Goal: Check status: Check status

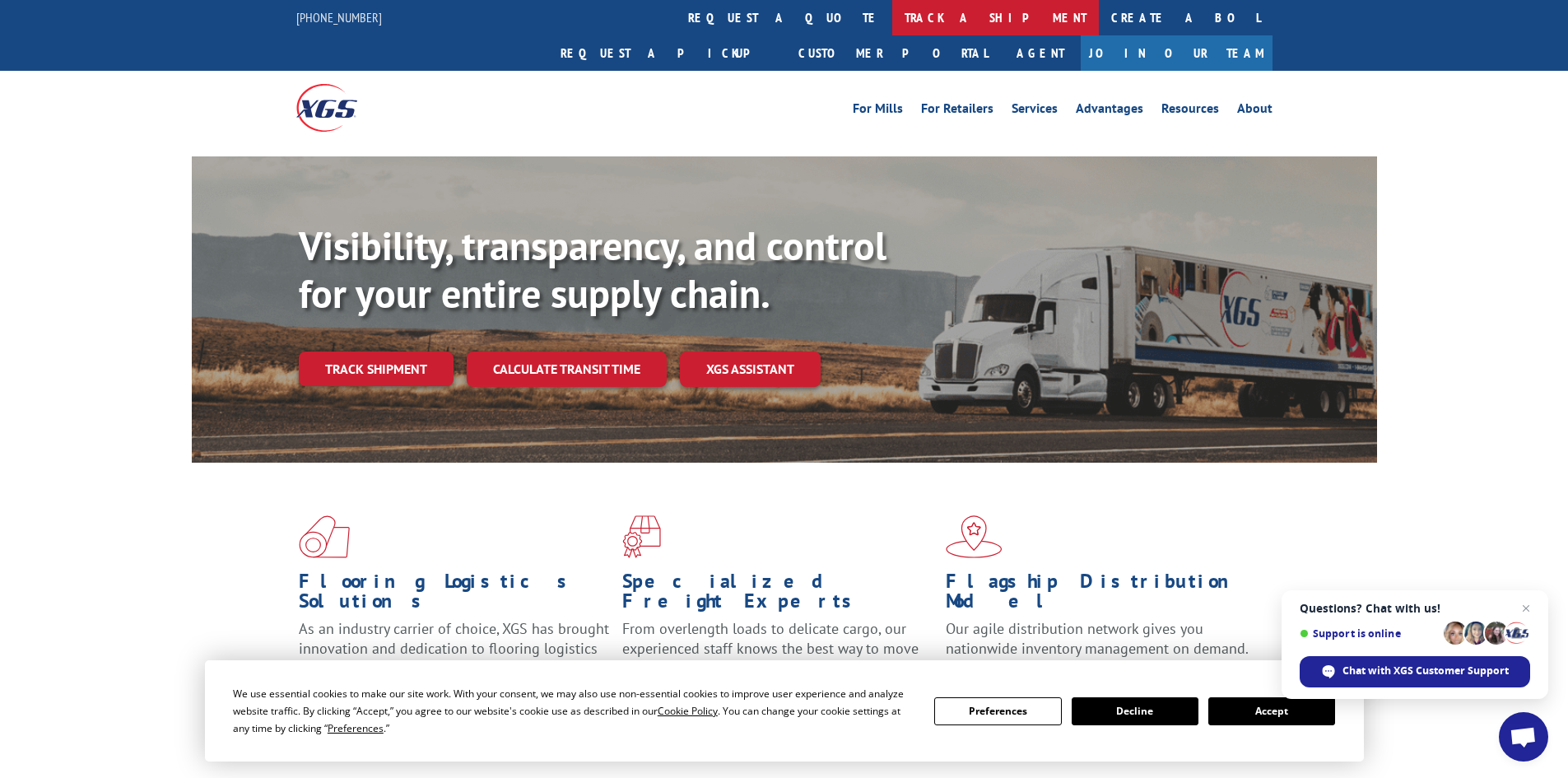
click at [892, 17] on link "track a shipment" at bounding box center [995, 17] width 206 height 35
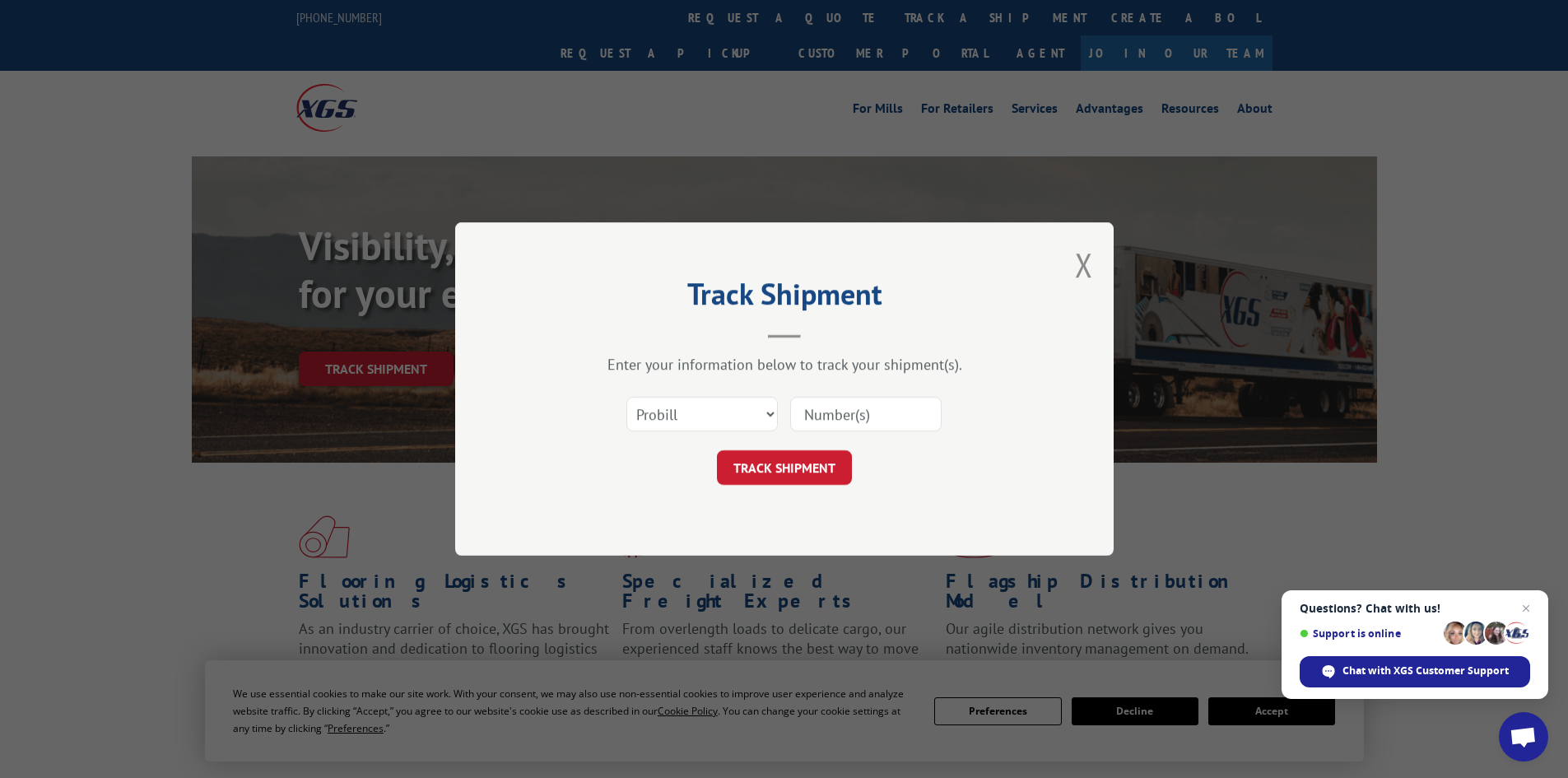
click at [873, 414] on input at bounding box center [866, 414] width 151 height 34
paste input "180323183"
type input "180323183"
click at [771, 472] on button "TRACK SHIPMENT" at bounding box center [784, 467] width 135 height 34
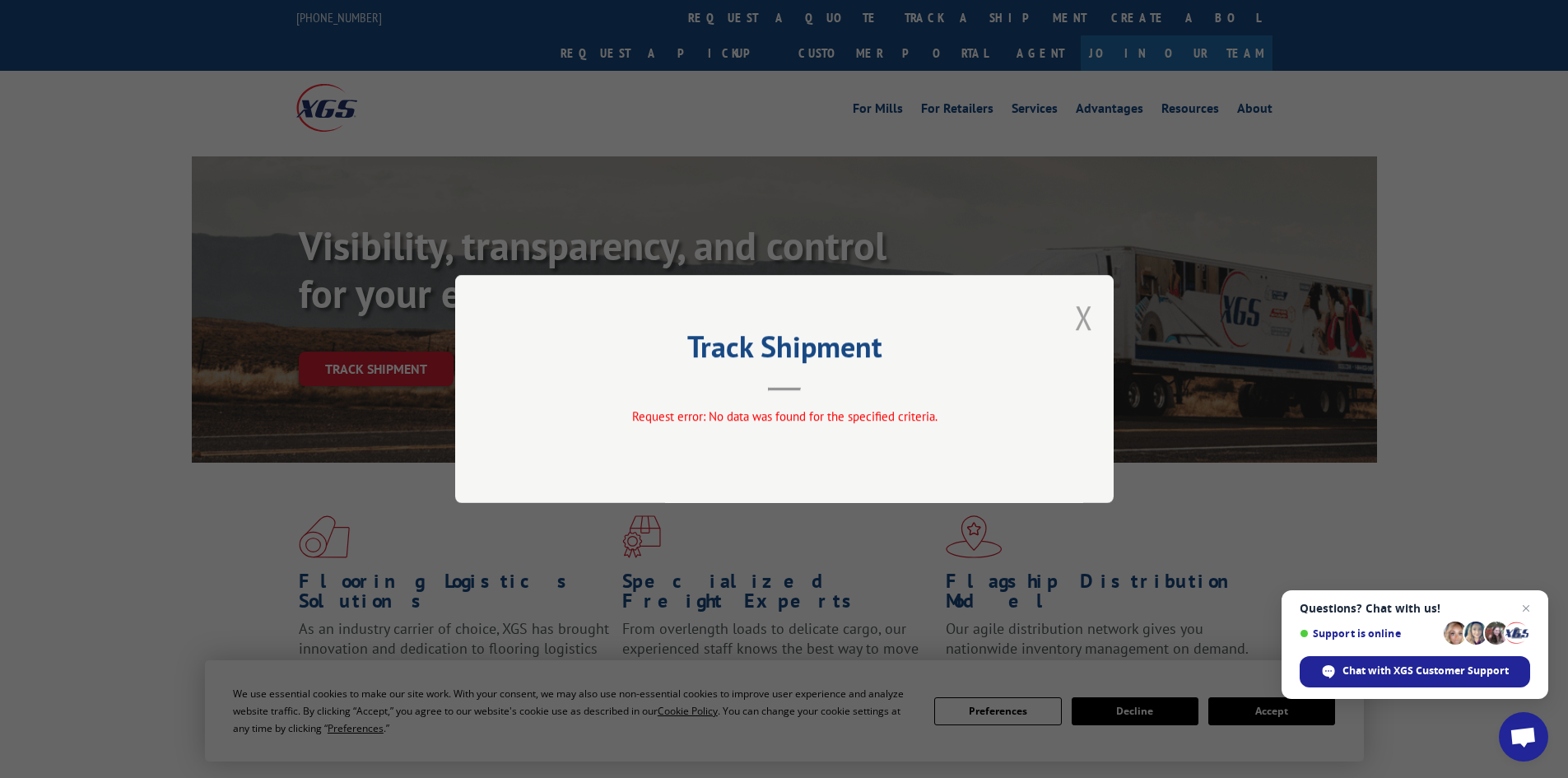
click at [1080, 314] on button "Close modal" at bounding box center [1084, 317] width 18 height 43
